Goal: Transaction & Acquisition: Purchase product/service

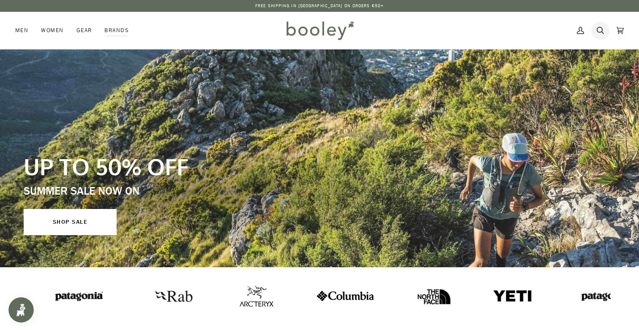
click at [599, 30] on icon at bounding box center [599, 30] width 7 height 13
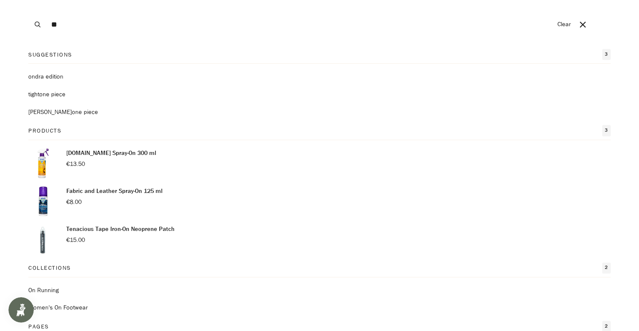
type input "*"
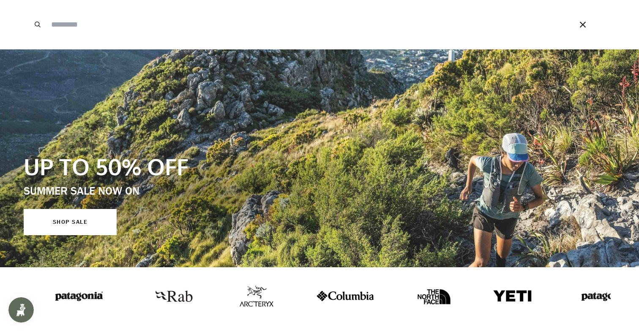
click at [34, 27] on button "Search" at bounding box center [37, 24] width 19 height 49
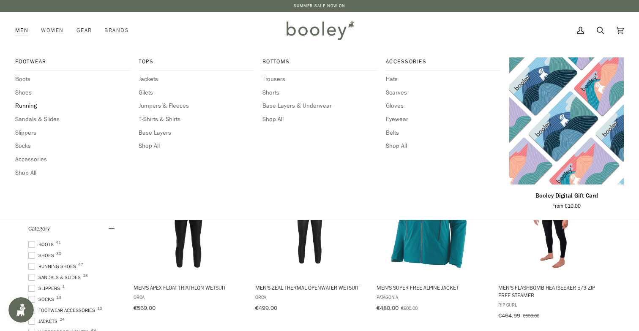
click at [23, 109] on span "Running" at bounding box center [72, 105] width 114 height 9
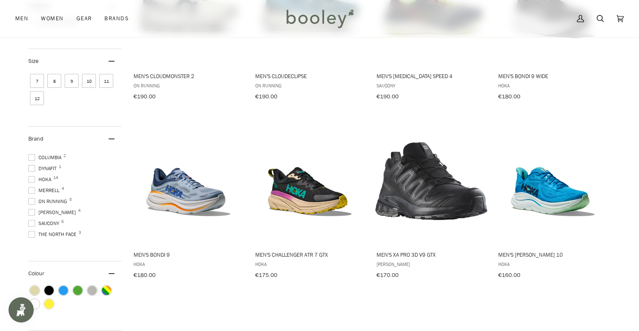
scroll to position [8, 0]
click at [51, 199] on span "On Running 5" at bounding box center [48, 202] width 41 height 8
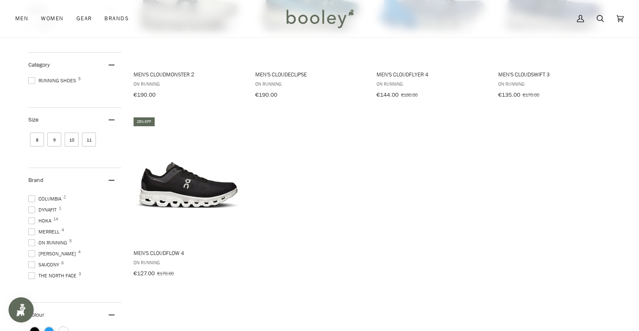
scroll to position [235, 0]
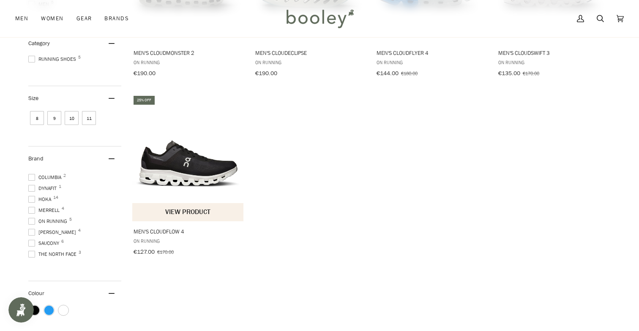
click at [182, 154] on img "Men's Cloudflow 4" at bounding box center [188, 158] width 112 height 112
click at [618, 1] on link "Cart €0.00 (0)" at bounding box center [620, 18] width 20 height 37
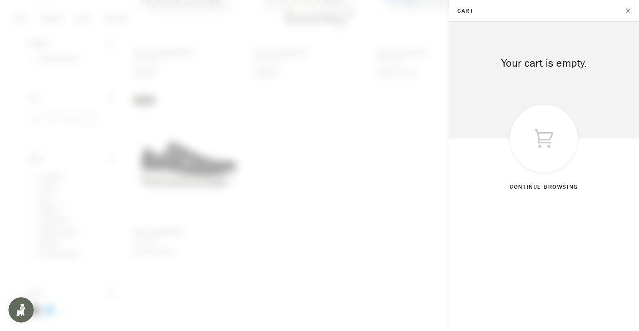
click at [387, 109] on span at bounding box center [319, 165] width 639 height 331
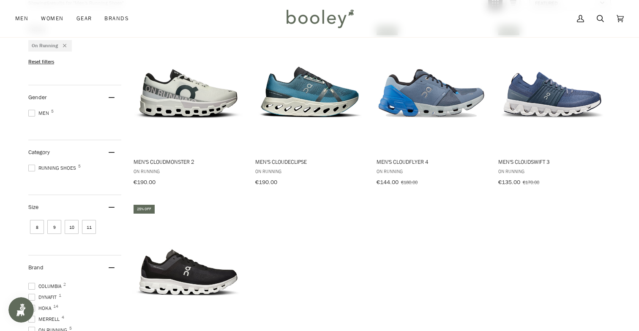
scroll to position [120, 0]
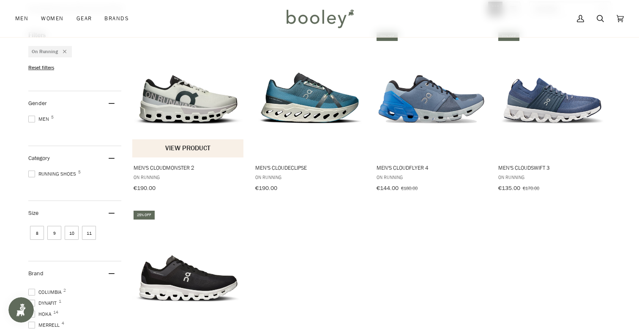
click at [178, 166] on span "Men's Cloudmonster 2" at bounding box center [187, 168] width 109 height 8
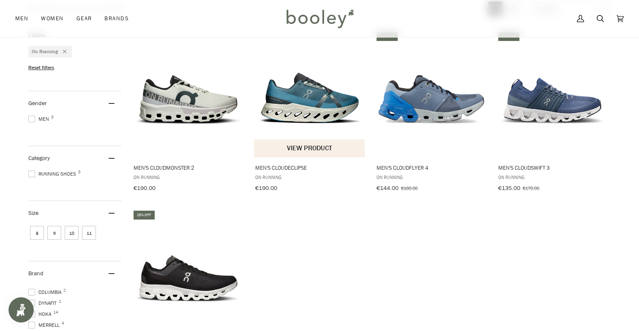
click at [292, 165] on span "Men's Cloudeclipse" at bounding box center [309, 168] width 109 height 8
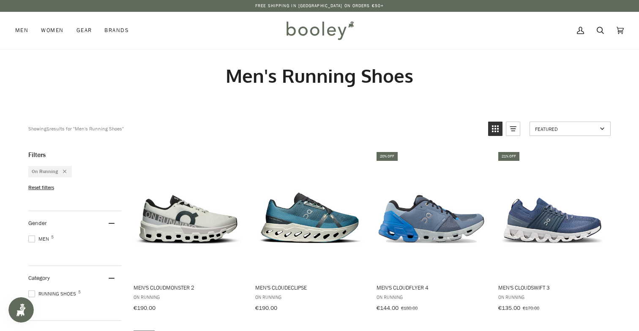
scroll to position [0, 0]
click at [65, 172] on icon "Remove filter: On Running" at bounding box center [64, 171] width 3 height 3
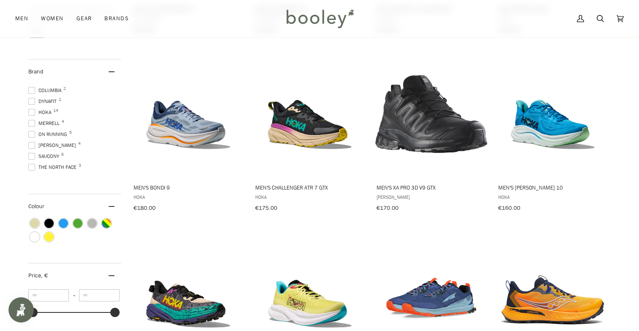
scroll to position [8, 0]
click at [30, 152] on span "Saucony 6" at bounding box center [44, 156] width 33 height 8
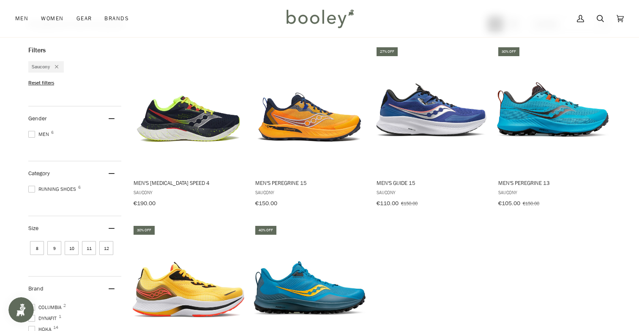
scroll to position [81, 0]
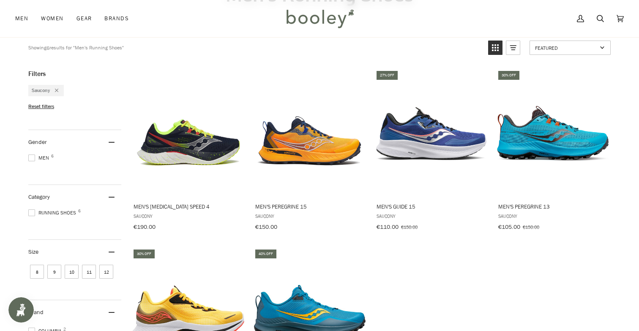
click at [54, 89] on div "Remove filter: Saucony" at bounding box center [54, 90] width 8 height 7
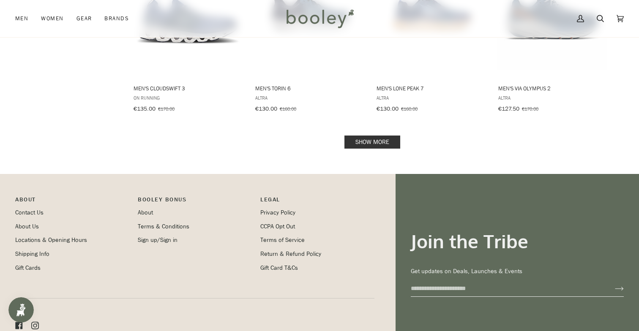
scroll to position [910, 0]
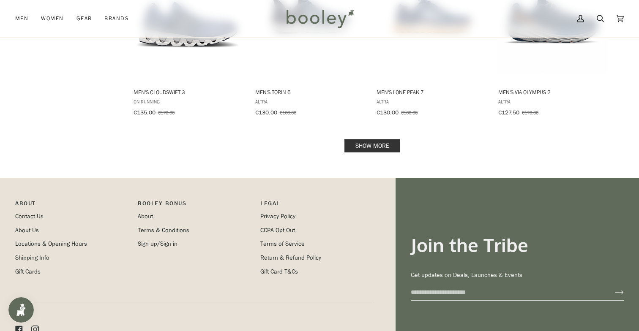
click at [361, 145] on link "Show more" at bounding box center [372, 145] width 56 height 13
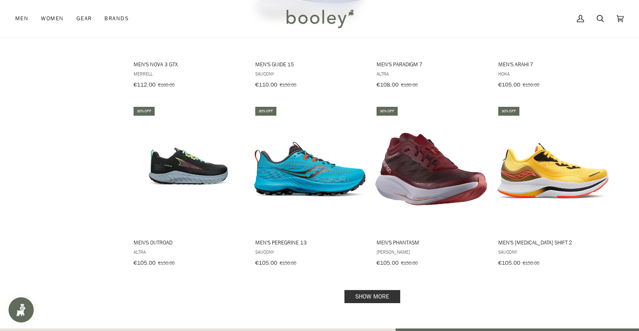
scroll to position [1652, 0]
click at [369, 290] on link "Show more" at bounding box center [372, 296] width 56 height 13
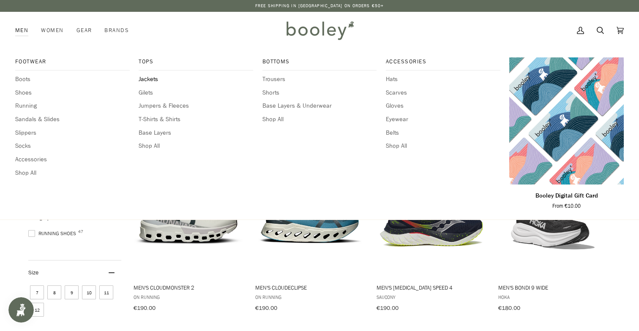
click at [152, 75] on span "Jackets" at bounding box center [196, 79] width 114 height 9
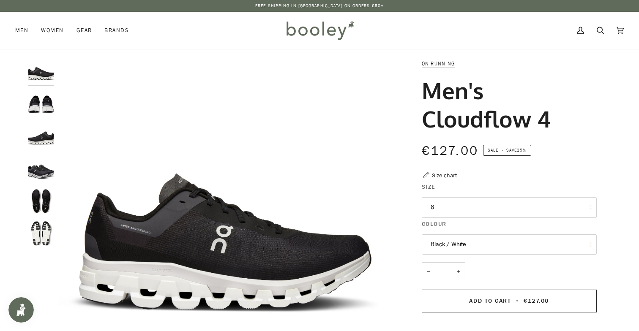
click at [44, 93] on img "On Men's Cloudflow 4 Black / White - Booley Galway" at bounding box center [40, 103] width 25 height 25
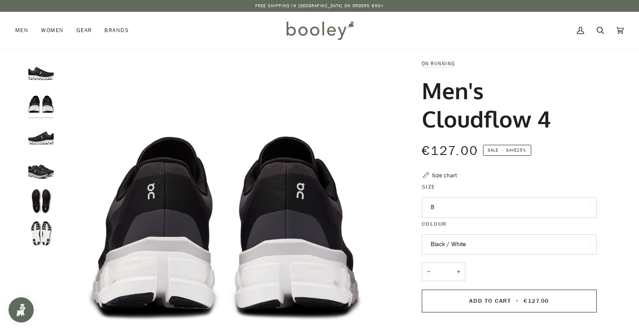
click at [41, 129] on img "On Men's Cloudflow 4 Black / White - Booley Galway" at bounding box center [40, 136] width 25 height 25
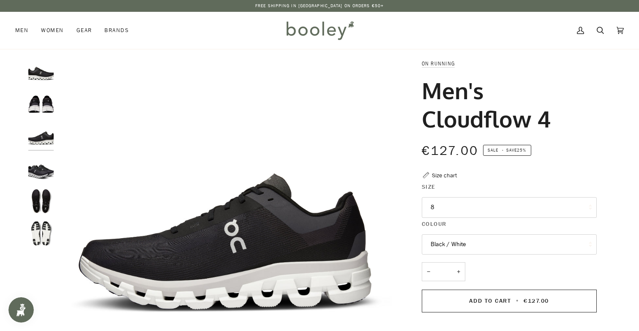
click at [42, 163] on img "On Men's Cloudflow 4 Black / White - Booley Galway" at bounding box center [40, 168] width 25 height 25
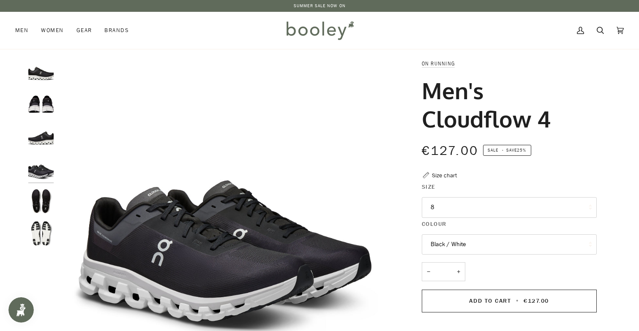
click at [40, 202] on img "On Men's Cloudflow 4 Black / White - Booley Galway" at bounding box center [40, 200] width 25 height 25
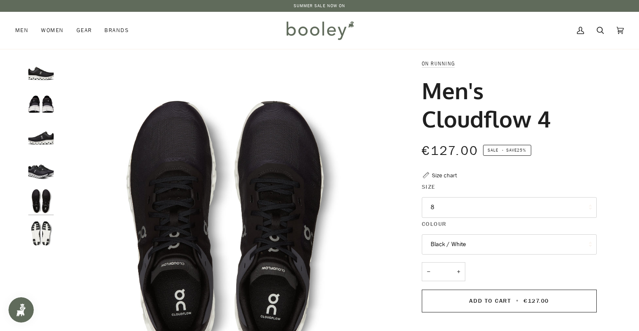
click at [39, 226] on img "On Men's Cloudflow 4 Black / White - Booley Galway" at bounding box center [40, 233] width 25 height 25
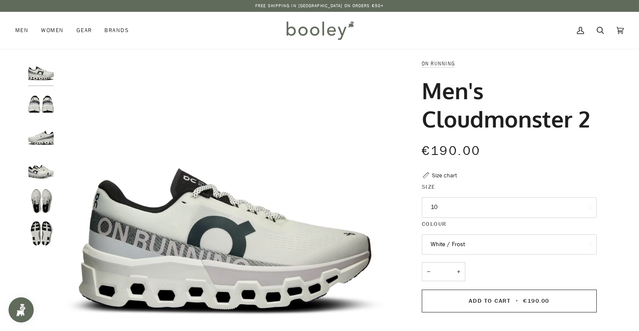
scroll to position [0, 0]
click at [42, 101] on img "On Running Men's Cloudmonster 2 White / Frost - Booley Galway" at bounding box center [40, 103] width 25 height 25
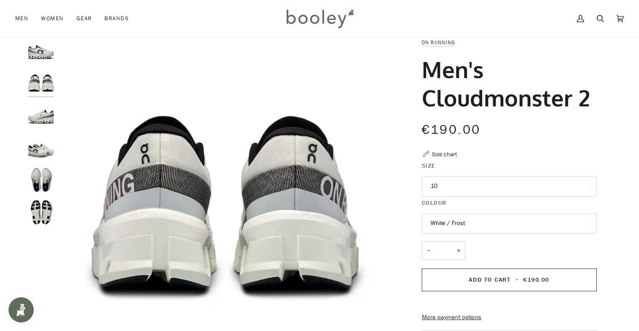
scroll to position [22, 0]
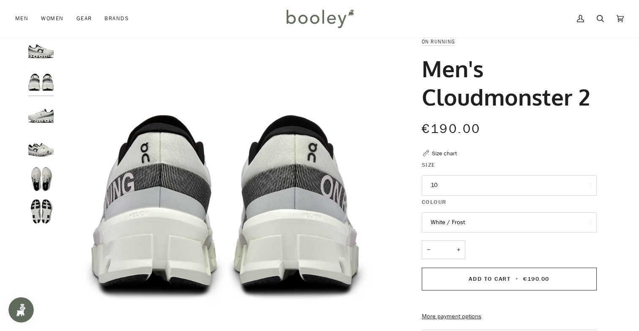
click at [39, 116] on img "On Running Men's Cloudmonster 2 White / Frost - Booley Galway" at bounding box center [40, 114] width 25 height 25
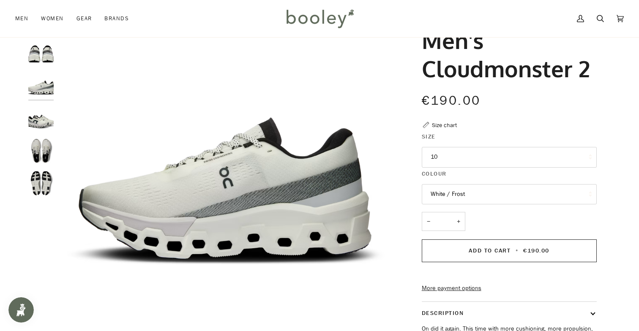
scroll to position [51, 0]
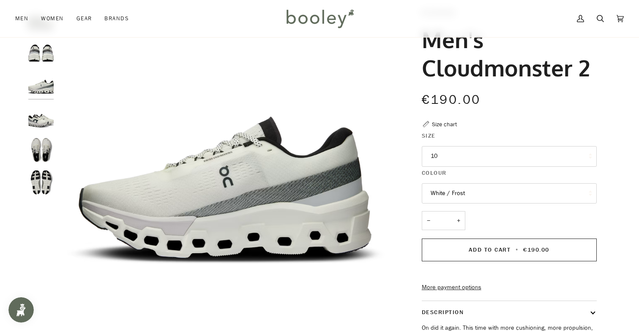
click at [452, 193] on button "White / Frost" at bounding box center [509, 193] width 175 height 21
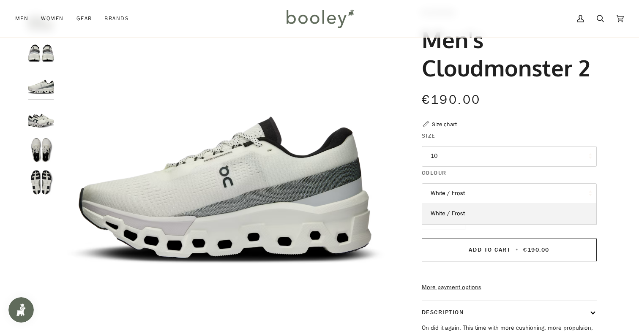
click at [45, 149] on img "On Running Men's Cloudmonster 2 White / Frost - Booley Galway" at bounding box center [40, 149] width 25 height 25
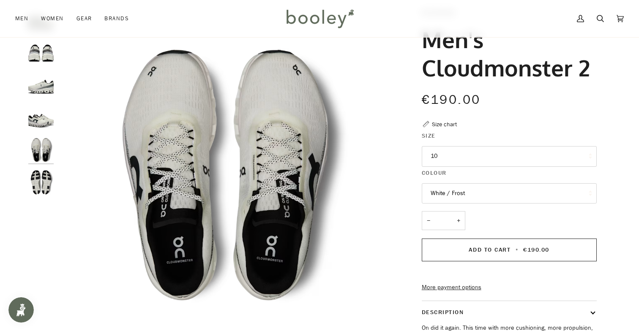
click at [43, 175] on img "On Running Men's Cloudmonster 2 White / Frost - Booley Galway" at bounding box center [40, 182] width 25 height 25
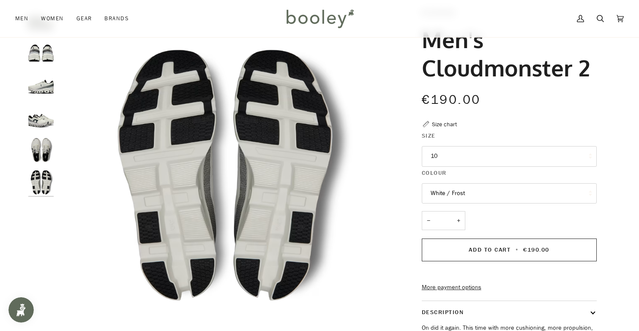
click at [40, 145] on img "On Running Men's Cloudmonster 2 White / Frost - Booley Galway" at bounding box center [40, 149] width 25 height 25
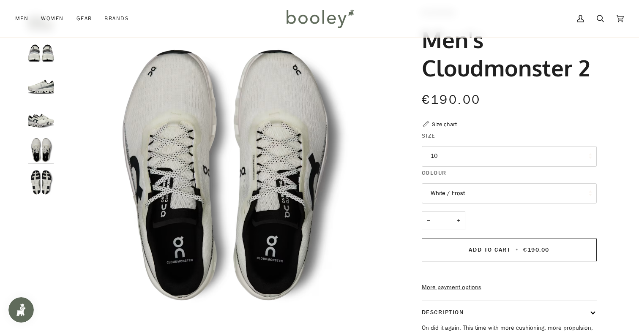
click at [39, 131] on div at bounding box center [43, 105] width 30 height 194
click at [38, 118] on img "On Running Men's Cloudmonster 2 White / Frost - Booley Galway" at bounding box center [40, 117] width 25 height 25
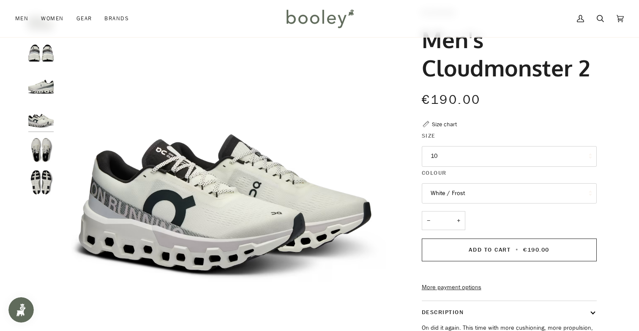
click at [43, 92] on img "On Running Men's Cloudmonster 2 White / Frost - Booley Galway" at bounding box center [40, 85] width 25 height 25
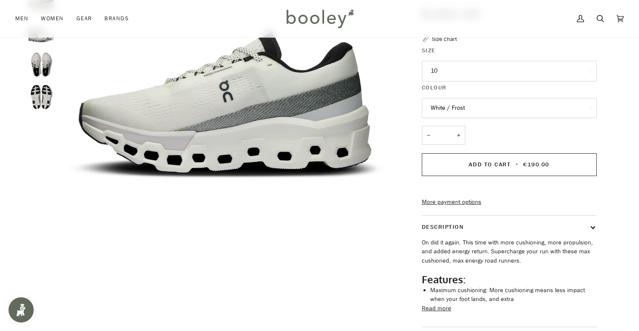
scroll to position [76, 0]
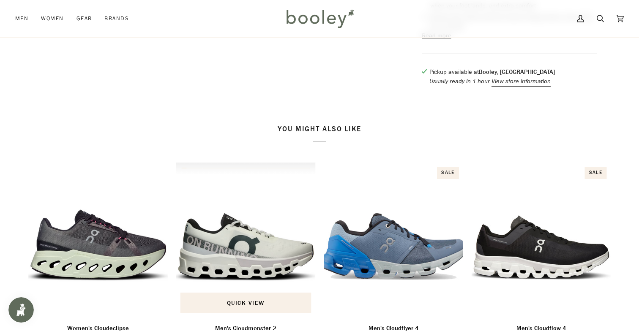
scroll to position [479, 0]
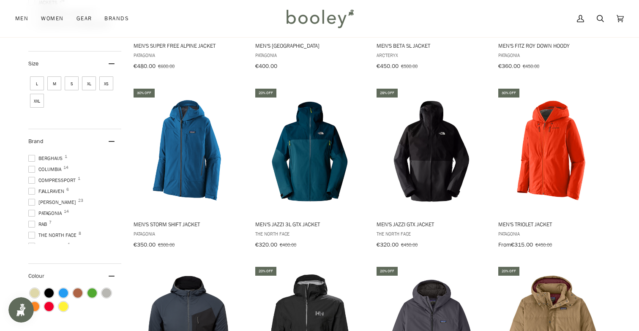
scroll to position [27, 0]
click at [46, 204] on span "Patagonia 14" at bounding box center [46, 208] width 36 height 8
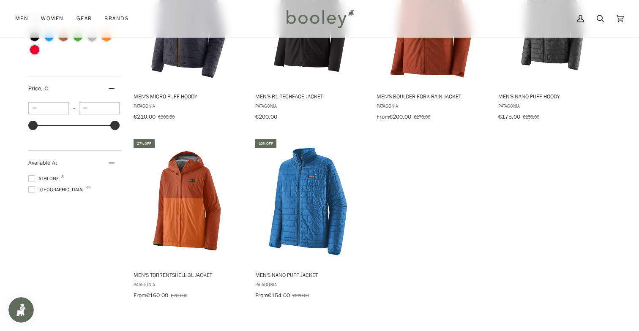
scroll to position [554, 0]
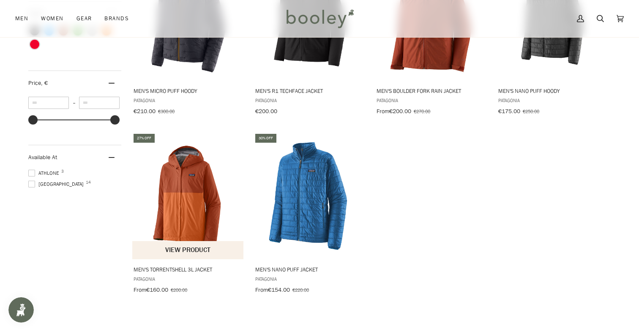
click at [191, 188] on img "Men's Torrentshell 3L Jacket" at bounding box center [188, 196] width 112 height 112
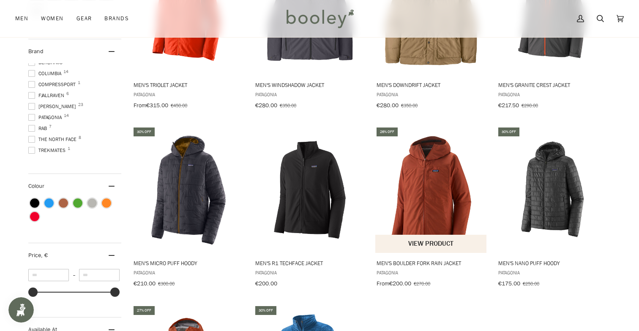
scroll to position [381, 0]
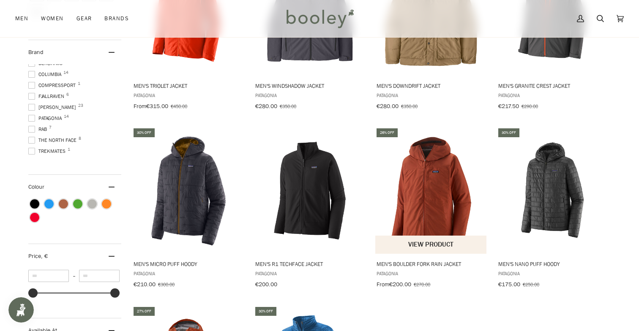
click at [429, 204] on img "Men's Boulder Fork Rain Jacket" at bounding box center [431, 191] width 112 height 112
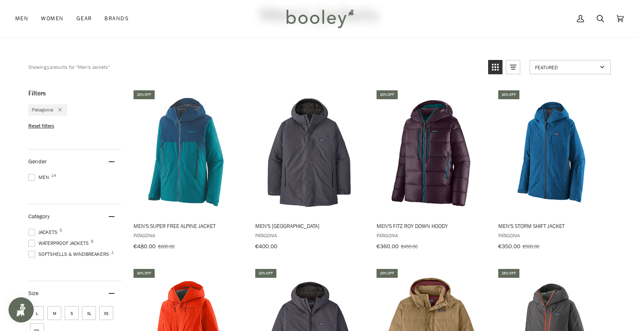
scroll to position [57, 0]
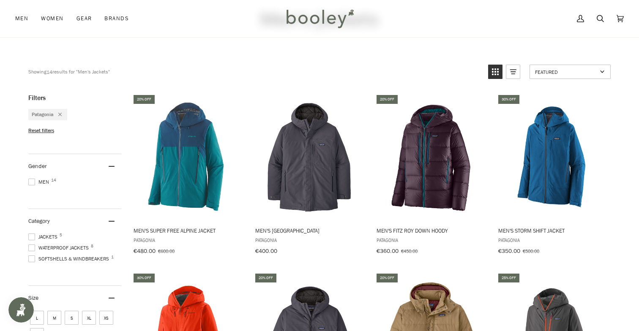
click at [62, 119] on li "Patagonia" at bounding box center [47, 114] width 39 height 11
click at [62, 115] on icon "Remove filter: Patagonia" at bounding box center [59, 114] width 3 height 3
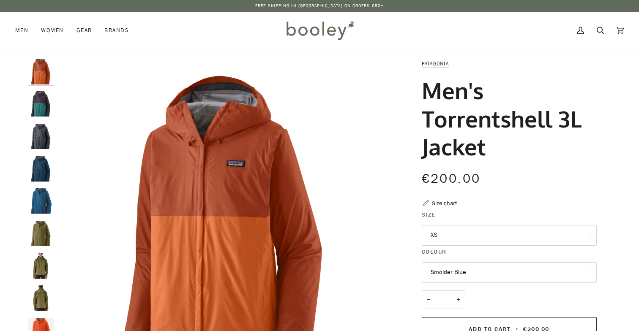
click at [283, 220] on img "Patagonia Men's Torrentshell 3L Jacket Redtail Rust - Booley Galway" at bounding box center [225, 226] width 334 height 334
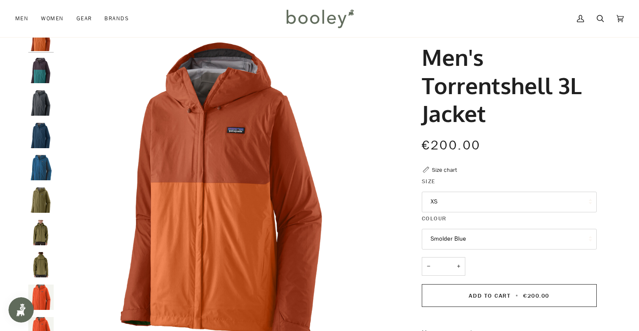
scroll to position [37, 0]
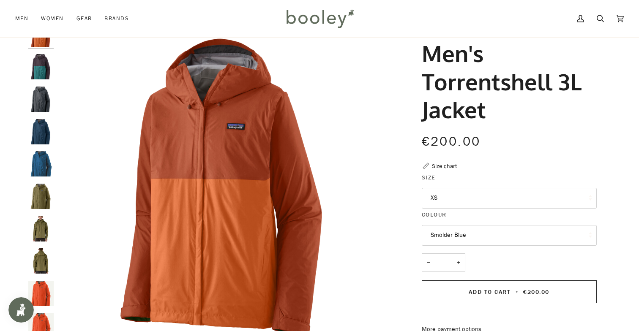
click at [476, 198] on button "XS" at bounding box center [509, 198] width 175 height 21
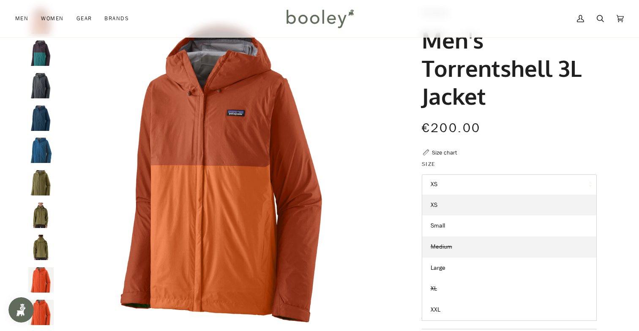
scroll to position [62, 0]
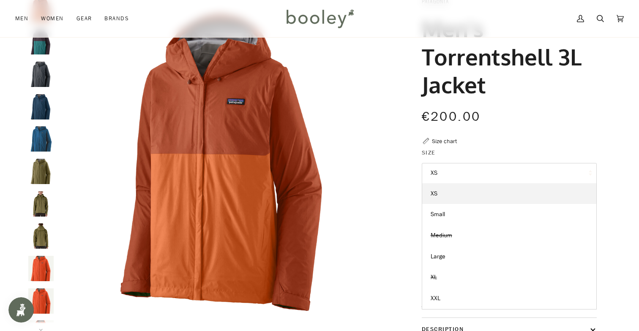
click at [395, 205] on div "Patagonia Men's Torrentshell 3L Jacket €200.00 Sale • Save Size chart Size XS XS" at bounding box center [501, 239] width 218 height 484
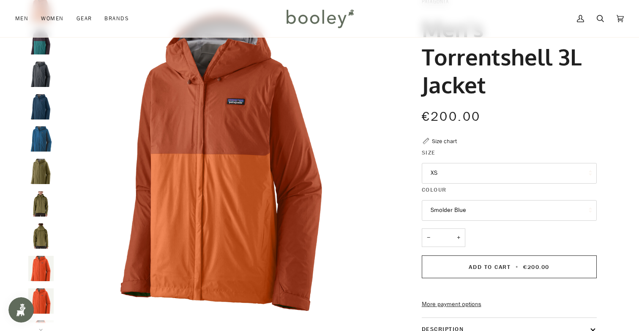
click at [457, 210] on button "Smolder Blue" at bounding box center [509, 210] width 175 height 21
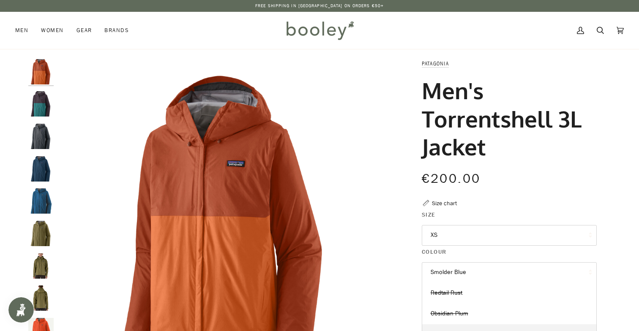
scroll to position [0, 0]
click at [42, 196] on img "Men's Torrentshell 3L Jacket" at bounding box center [40, 200] width 25 height 25
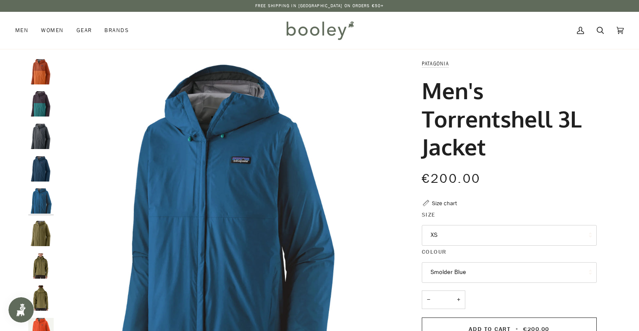
click at [43, 169] on img "Patagonia Men's Torrentshell 3L Jacket Lagom Blue - Booley Galway" at bounding box center [40, 168] width 25 height 25
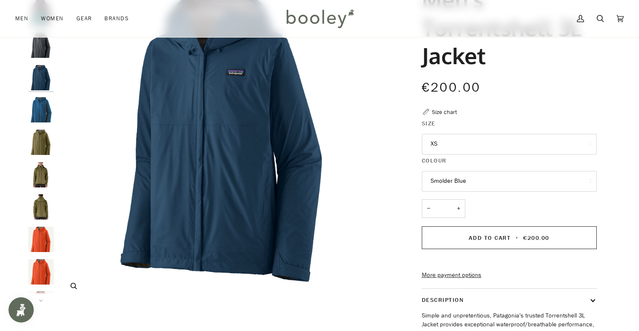
scroll to position [182, 0]
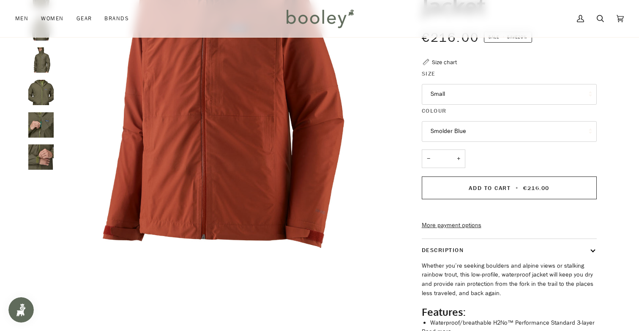
click at [462, 97] on button "Small" at bounding box center [509, 94] width 175 height 21
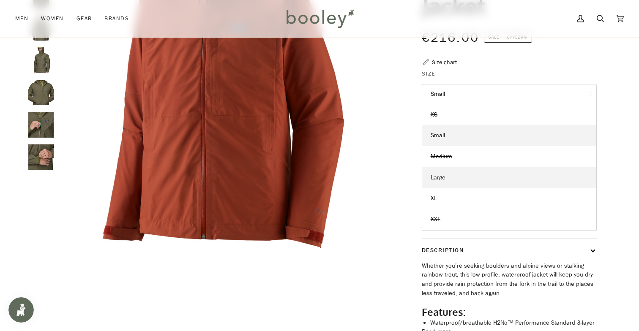
click at [436, 179] on span "Large" at bounding box center [437, 178] width 15 height 8
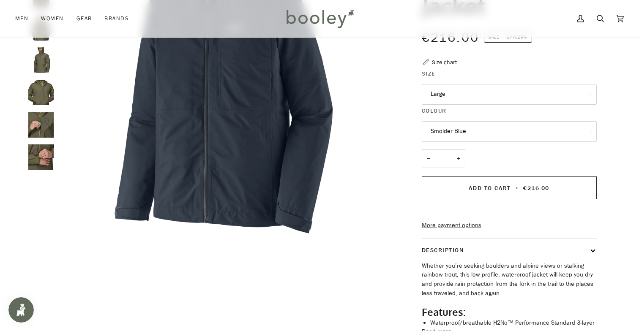
click at [431, 129] on button "Smolder Blue" at bounding box center [509, 131] width 175 height 21
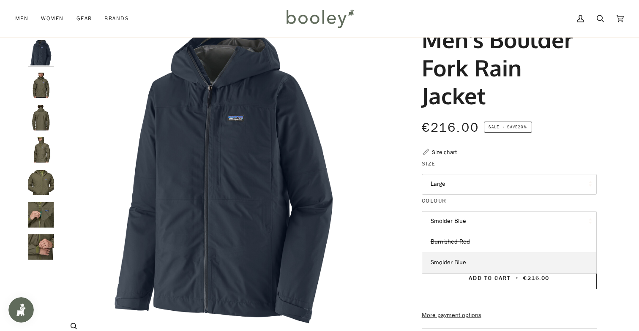
scroll to position [36, 0]
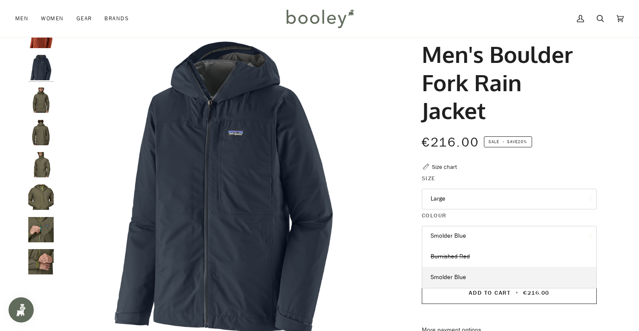
click at [451, 231] on button "Smolder Blue" at bounding box center [509, 236] width 175 height 21
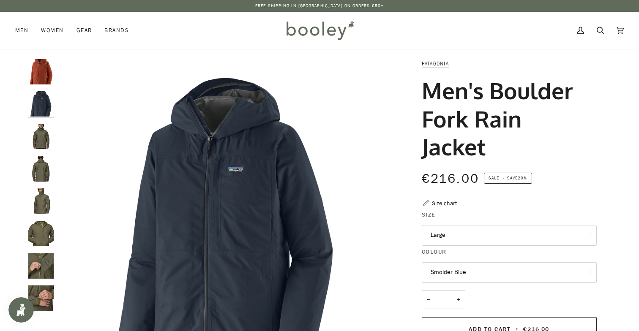
scroll to position [0, 0]
click at [466, 237] on button "Large" at bounding box center [509, 235] width 175 height 21
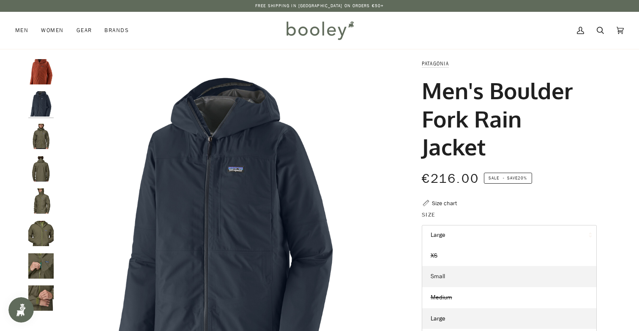
click at [457, 274] on link "Small" at bounding box center [509, 276] width 174 height 21
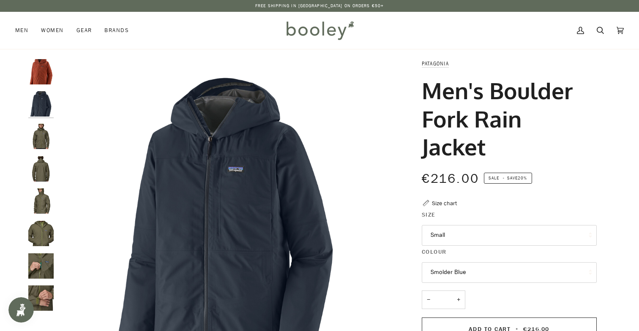
click at [452, 232] on button "Small" at bounding box center [509, 235] width 175 height 21
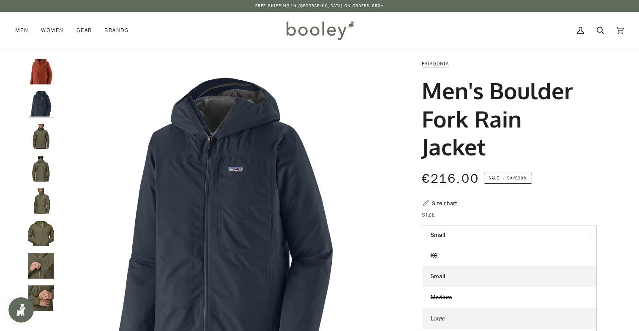
click at [455, 317] on link "Large" at bounding box center [509, 318] width 174 height 21
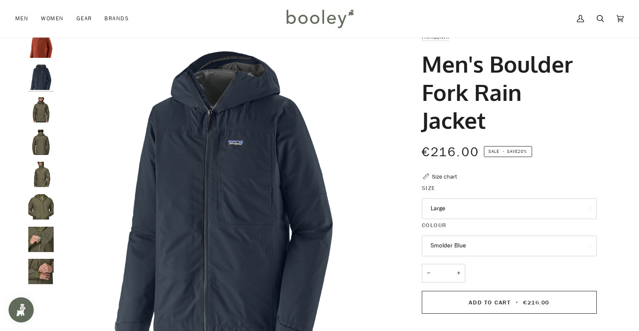
scroll to position [27, 0]
click at [263, 170] on img "Men's Boulder Fork Rain Jacket" at bounding box center [225, 199] width 334 height 334
